Goal: Task Accomplishment & Management: Use online tool/utility

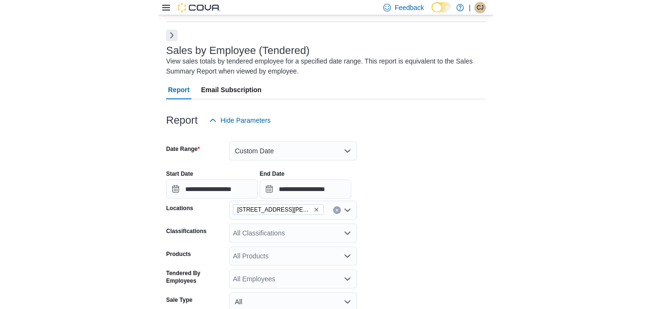
scroll to position [32, 0]
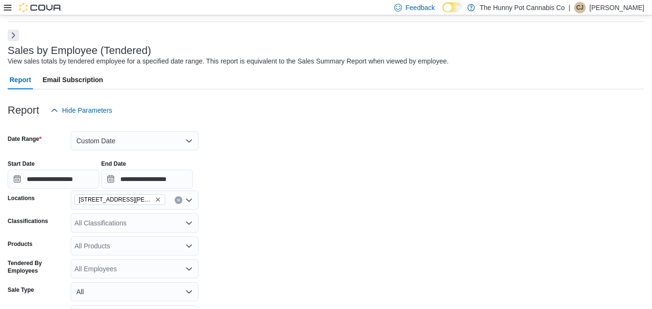
click at [7, 9] on icon at bounding box center [8, 8] width 8 height 8
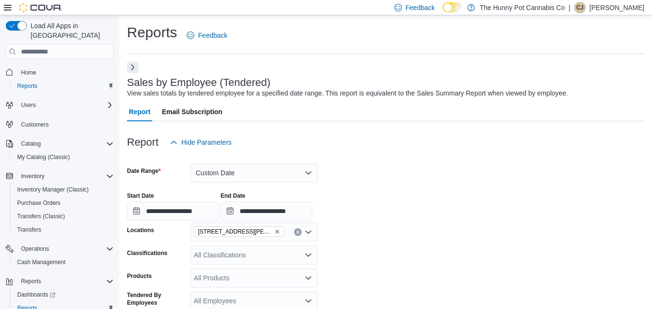
scroll to position [23, 0]
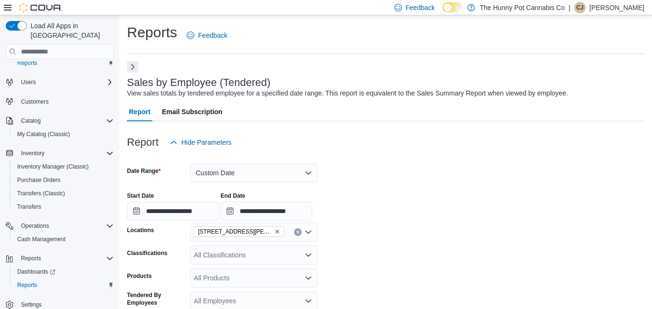
click at [132, 70] on button "Next" at bounding box center [132, 66] width 11 height 11
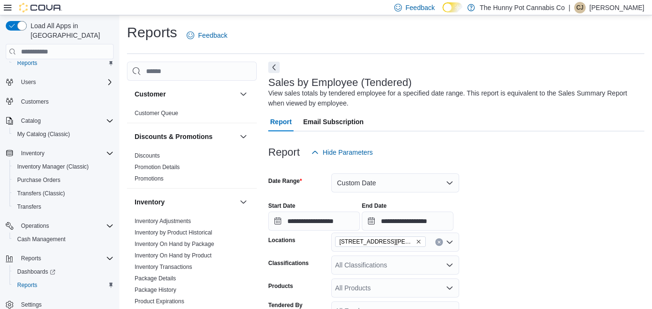
scroll to position [110, 0]
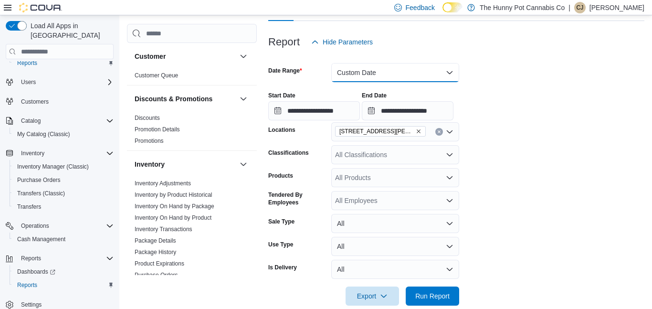
click at [334, 78] on button "Custom Date" at bounding box center [395, 72] width 128 height 19
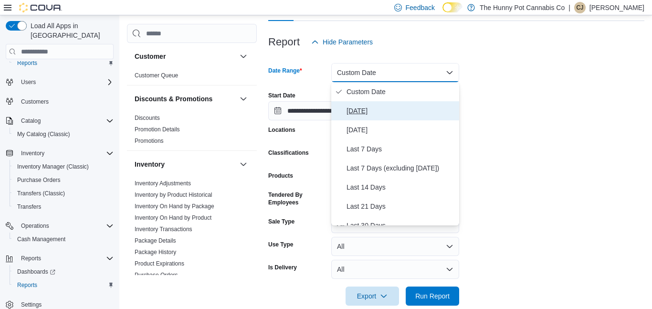
click at [334, 109] on span "[DATE]" at bounding box center [400, 110] width 109 height 11
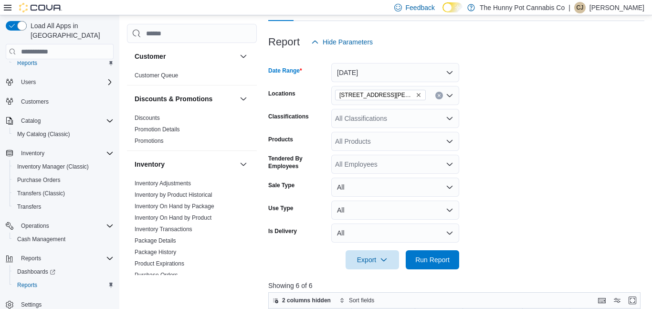
click at [334, 111] on form "Date Range [DATE] Locations [STREET_ADDRESS][PERSON_NAME] Classifications All C…" at bounding box center [456, 161] width 376 height 218
click at [334, 262] on span "Run Report" at bounding box center [432, 259] width 34 height 10
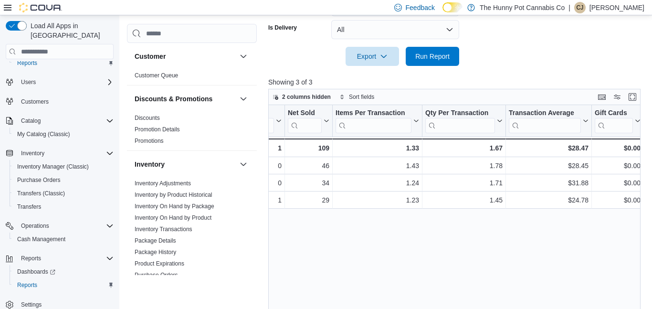
scroll to position [0, 283]
